Goal: Information Seeking & Learning: Learn about a topic

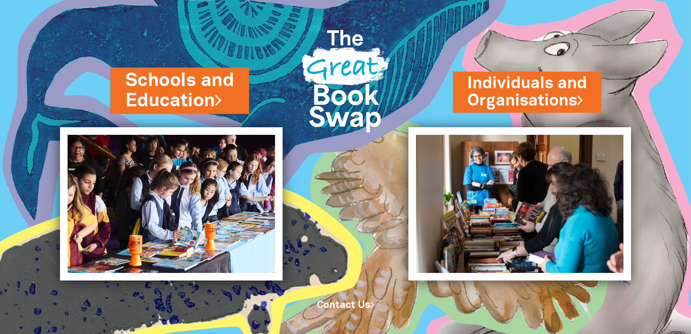
click at [172, 101] on link "Schools and Education" at bounding box center [179, 91] width 108 height 46
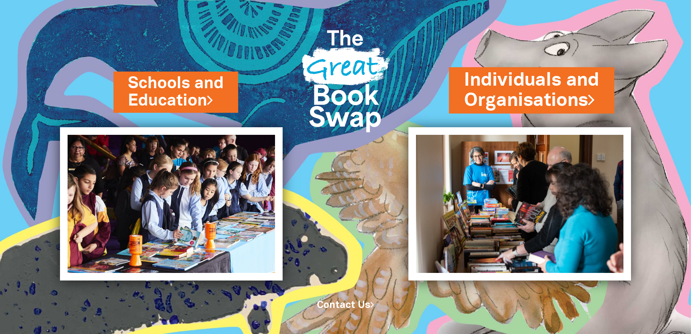
click at [496, 106] on link "Individuals and Organisations" at bounding box center [531, 91] width 135 height 46
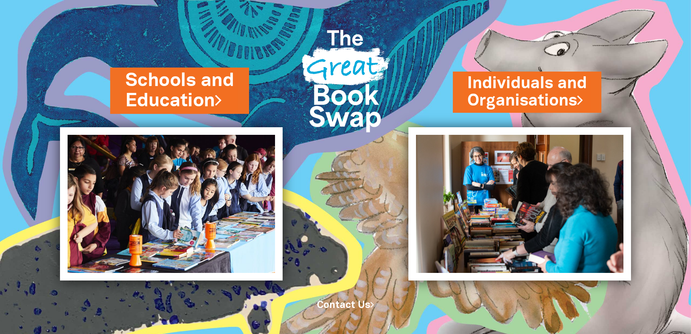
click at [193, 102] on link "Schools and Education" at bounding box center [179, 91] width 108 height 46
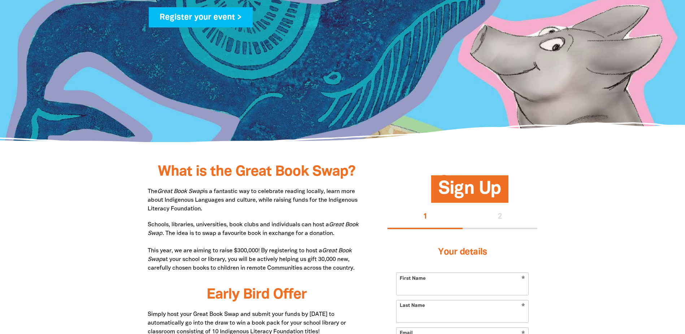
scroll to position [108, 0]
